Goal: Information Seeking & Learning: Learn about a topic

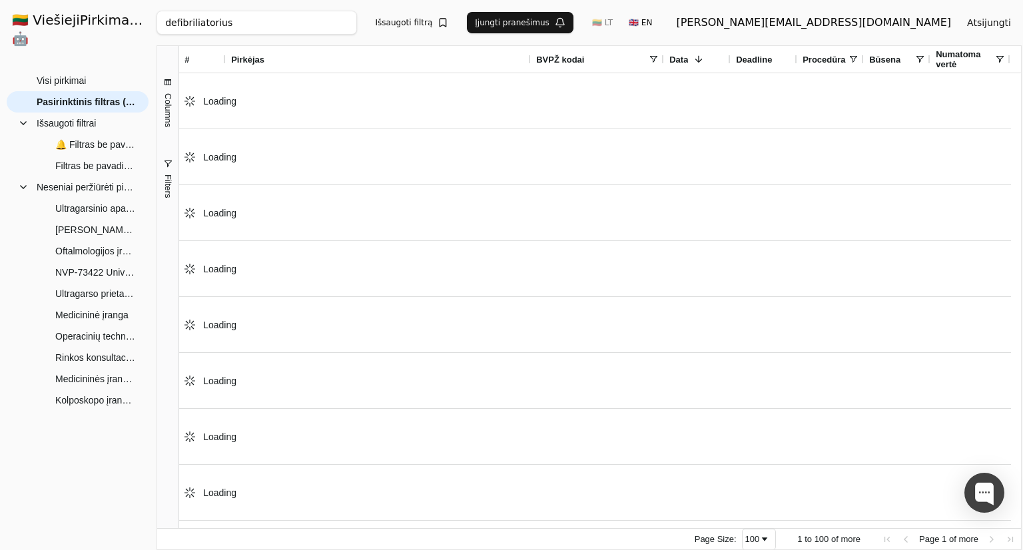
click at [328, 25] on input "defibriliatorius" at bounding box center [256, 23] width 200 height 24
click at [327, 25] on input "defibriliatorius" at bounding box center [256, 23] width 200 height 24
paste input "4217443"
type input "4217443"
click at [475, 27] on button "Ieškoti" at bounding box center [472, 23] width 52 height 24
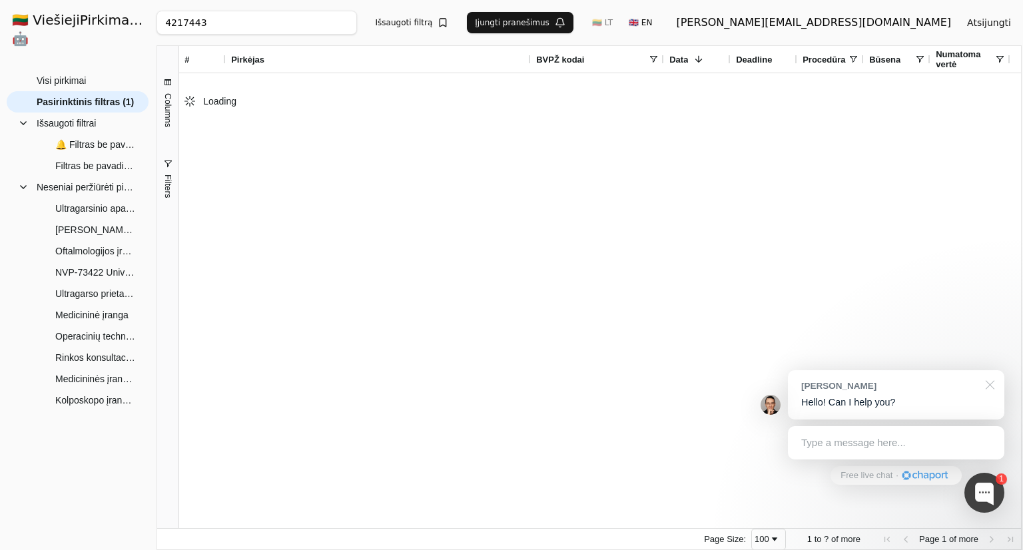
click at [993, 388] on div at bounding box center [987, 383] width 33 height 27
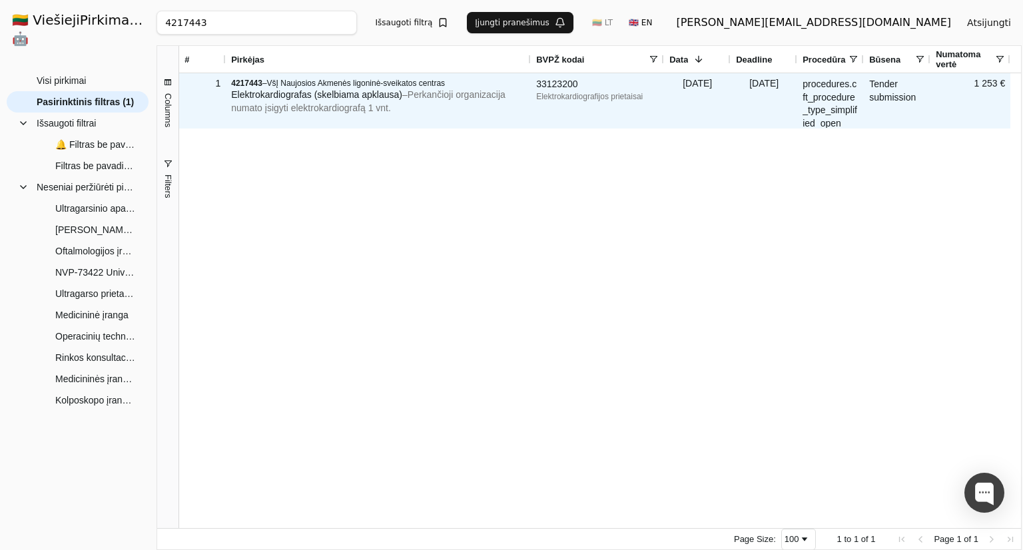
click at [364, 98] on span "Elektrokardiografas (skelbiama apklausa)" at bounding box center [316, 94] width 171 height 11
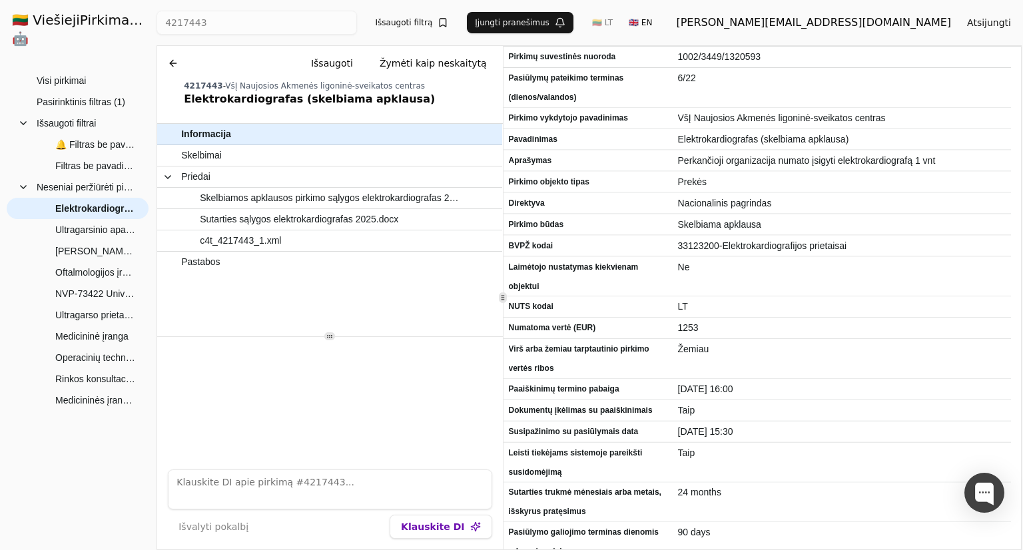
click at [307, 477] on textarea at bounding box center [330, 489] width 324 height 40
type textarea "koks biudžetas"
click at [463, 523] on button "Klauskite DI" at bounding box center [441, 527] width 102 height 24
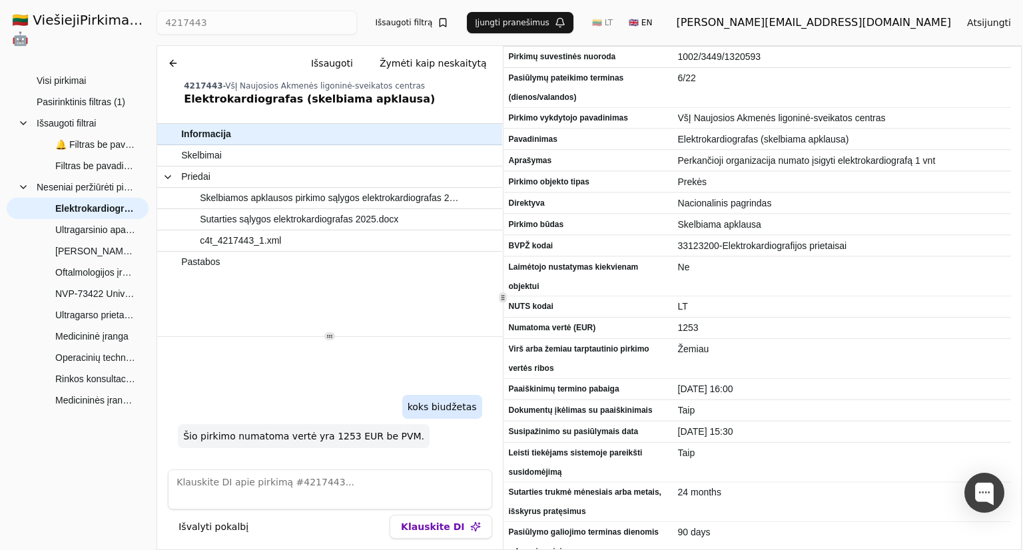
click at [304, 486] on textarea at bounding box center [330, 489] width 324 height 40
click at [326, 434] on p "Šio pirkimo numatoma vertė yra 1253 EUR be PVM." at bounding box center [303, 435] width 241 height 13
click at [316, 477] on textarea at bounding box center [330, 489] width 324 height 40
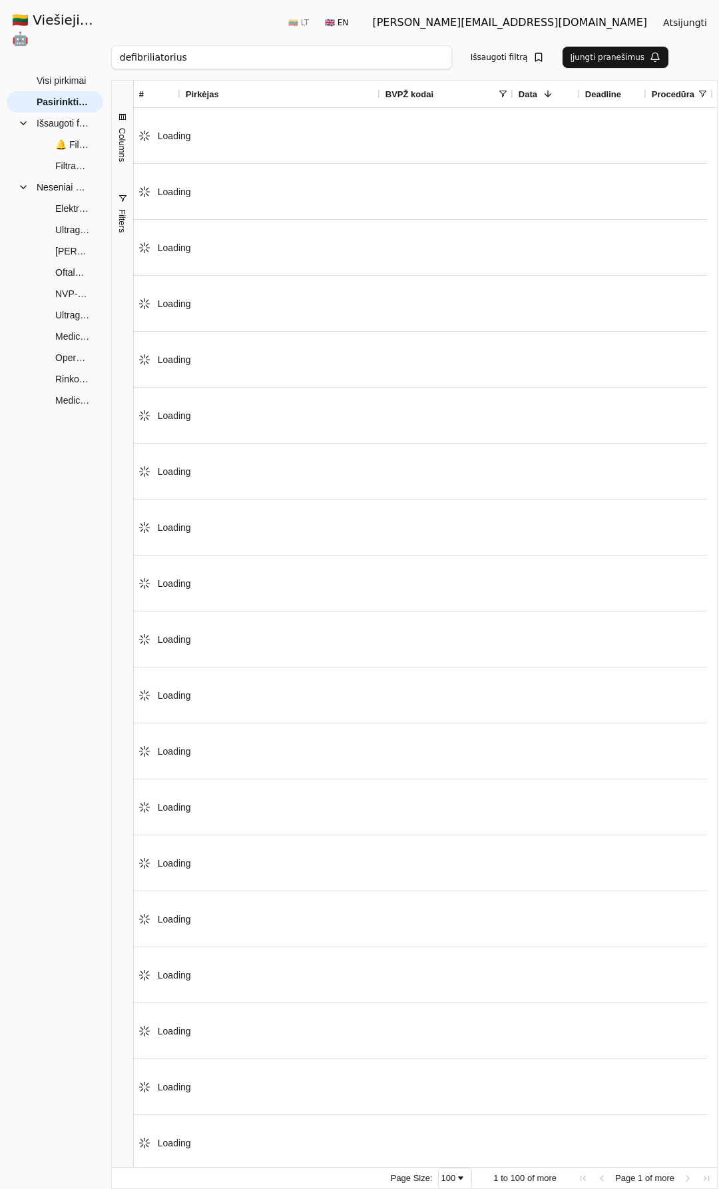
click at [212, 53] on input "defibriliatorius" at bounding box center [281, 57] width 341 height 24
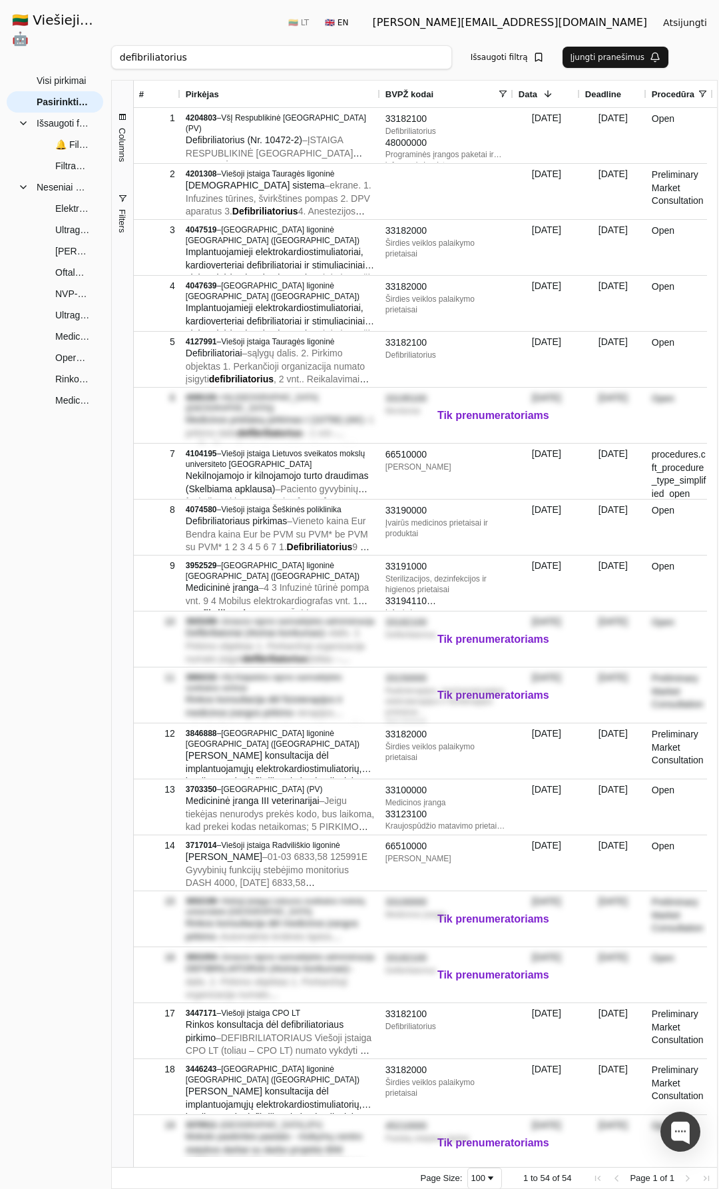
paste input "4074580"
type input "4074580"
click at [411, 45] on button "Ieškoti" at bounding box center [426, 57] width 52 height 24
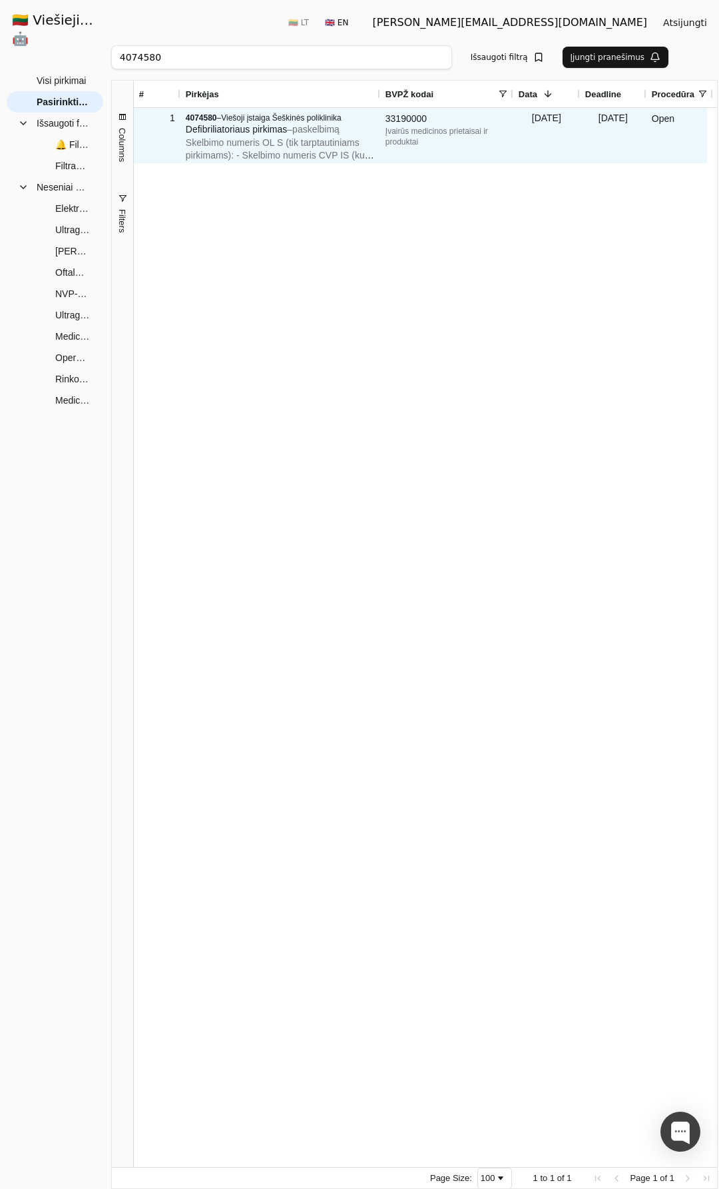
click at [316, 135] on span "paskelbimą Skelbimo numeris OL S (tik tarptautiniams pirkimams): - Skelbimo num…" at bounding box center [280, 149] width 188 height 50
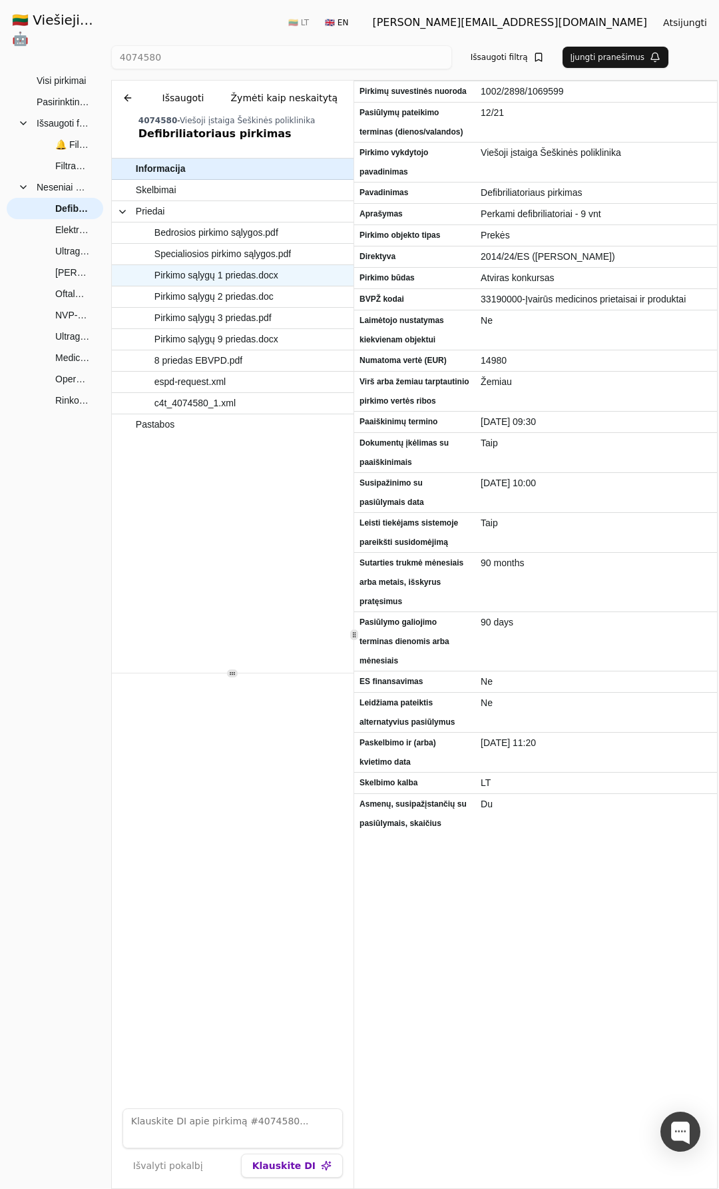
click at [246, 281] on span "Pirkimo sąlygų 1 priedas.docx" at bounding box center [216, 275] width 124 height 19
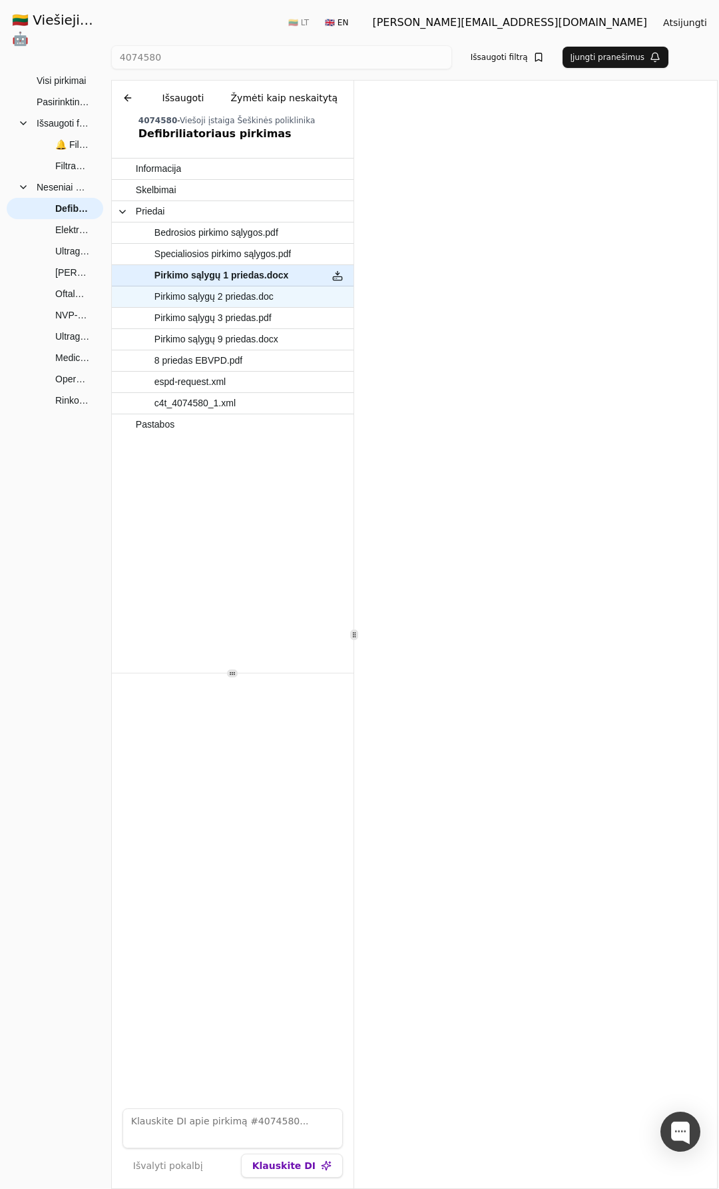
click at [266, 297] on span "Pirkimo sąlygų 2 priedas.doc" at bounding box center [213, 296] width 119 height 19
click at [330, 296] on button at bounding box center [337, 296] width 21 height 19
